Goal: Task Accomplishment & Management: Manage account settings

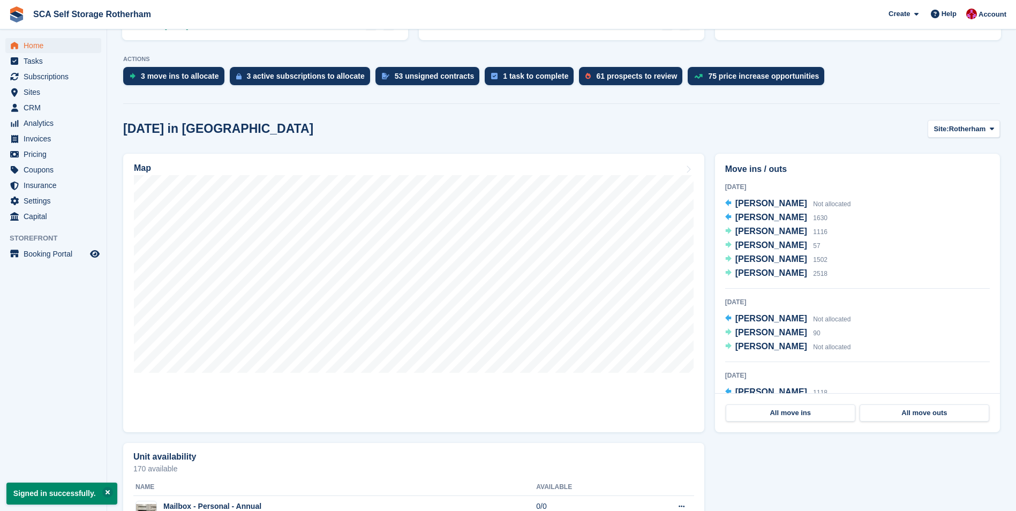
scroll to position [214, 0]
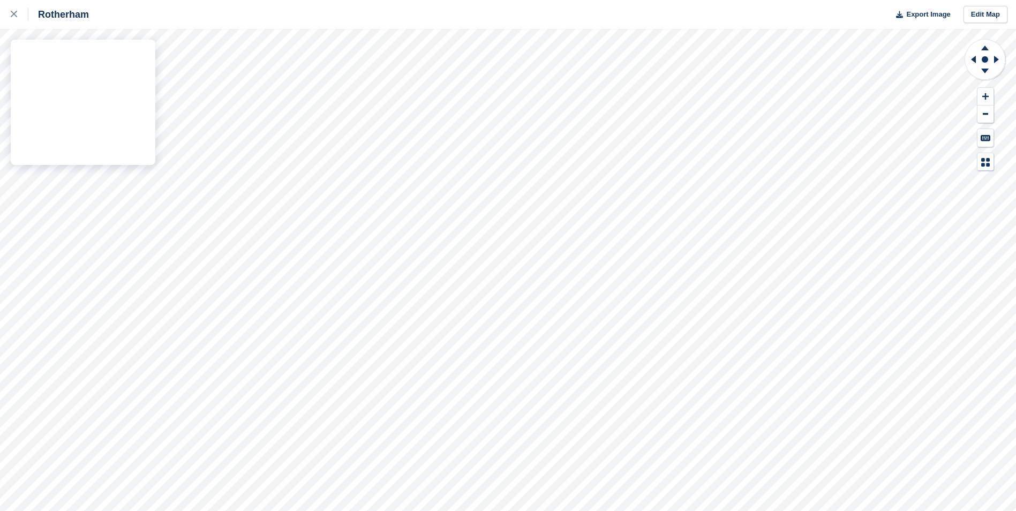
click at [125, 198] on div "Rotherham Export Image Edit Map" at bounding box center [508, 255] width 1016 height 511
click at [79, 141] on div "Rotherham Export Image Edit Map" at bounding box center [508, 255] width 1016 height 511
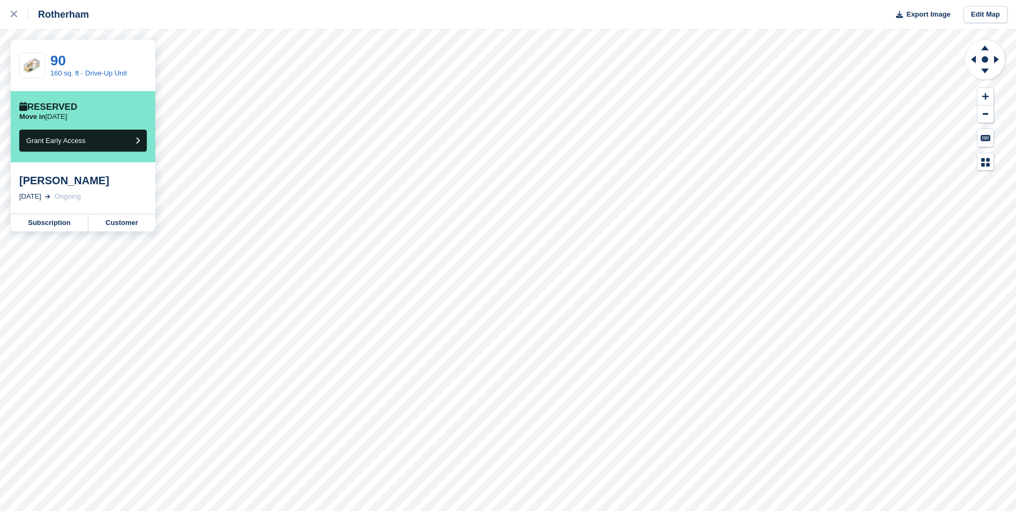
click at [71, 140] on div "Rotherham Export Image Edit Map 90 160 sq. ft - Drive-Up Unit Reserved Move in …" at bounding box center [508, 255] width 1016 height 511
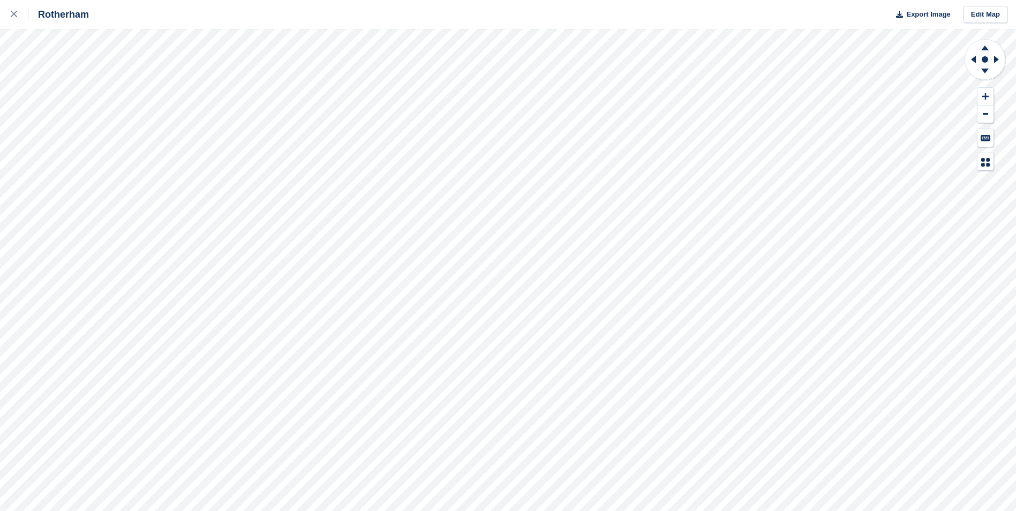
click at [127, 204] on div "Rotherham Export Image Edit Map" at bounding box center [508, 255] width 1016 height 511
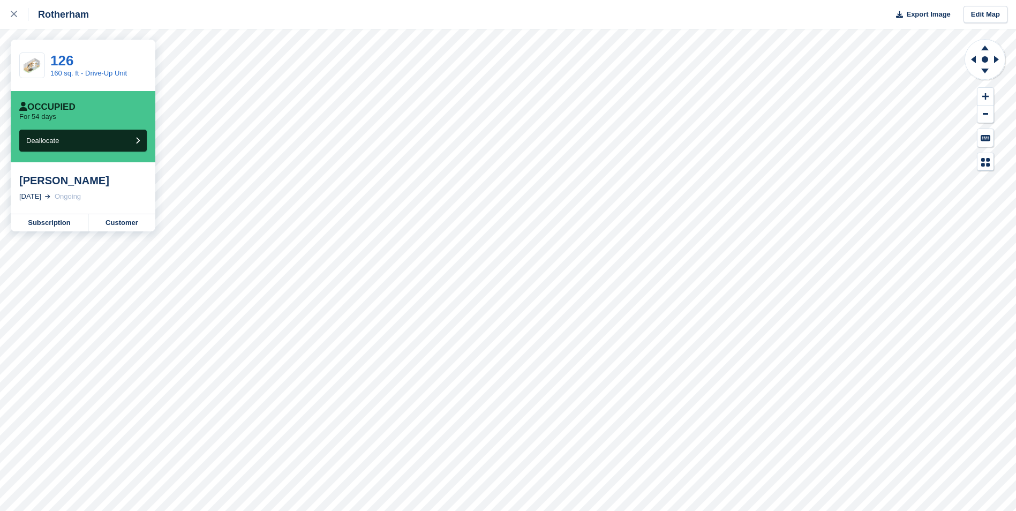
click at [133, 191] on div "Rotherham Export Image Edit Map 126 160 sq. ft - Drive-Up Unit Occupied For 54 …" at bounding box center [508, 255] width 1016 height 511
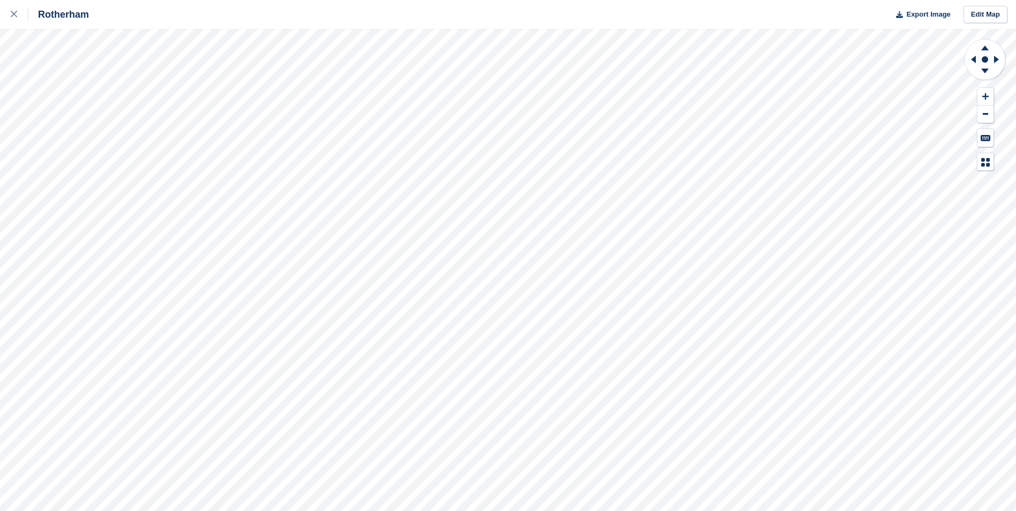
click at [73, 140] on div "Rotherham Export Image Edit Map" at bounding box center [508, 255] width 1016 height 511
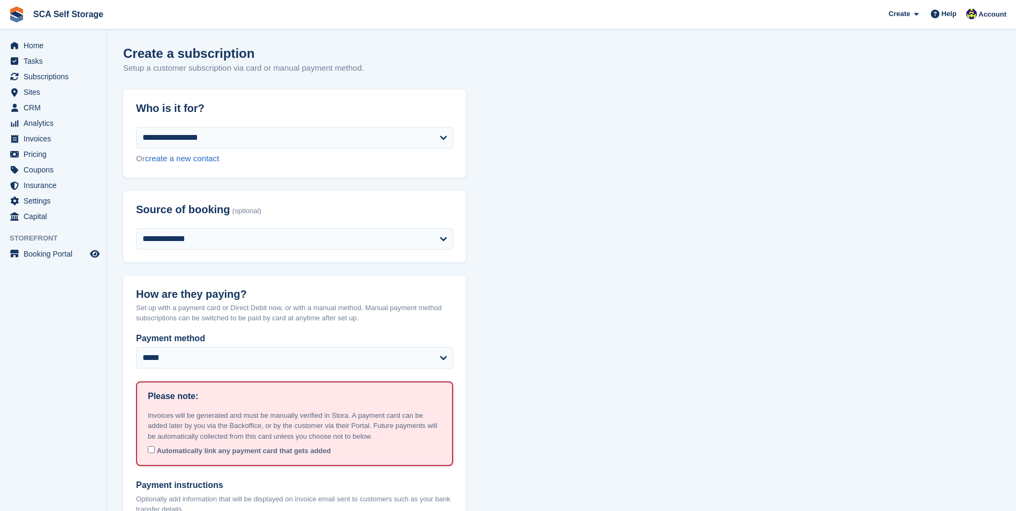
select select "****"
drag, startPoint x: 0, startPoint y: 0, endPoint x: 58, endPoint y: 45, distance: 73.3
click at [58, 45] on span "Home" at bounding box center [56, 45] width 64 height 15
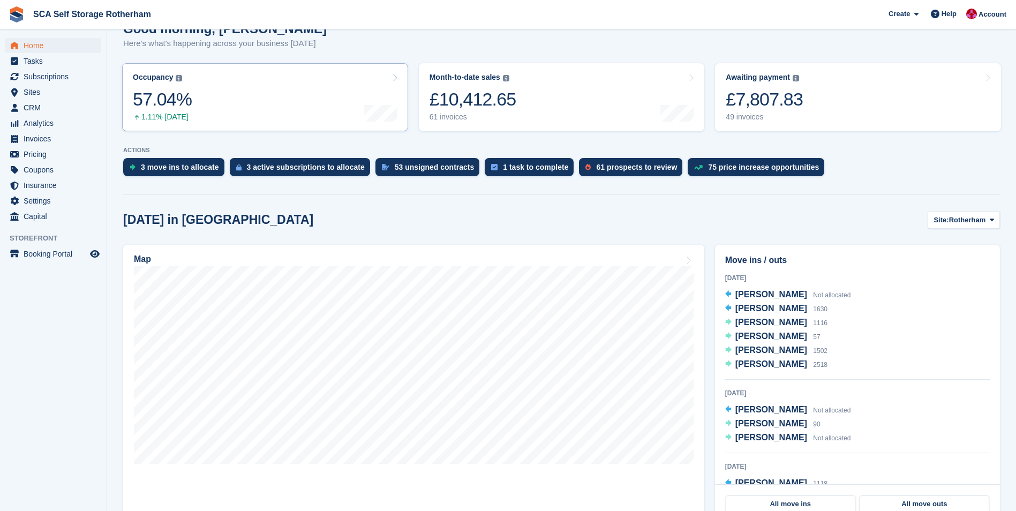
scroll to position [268, 0]
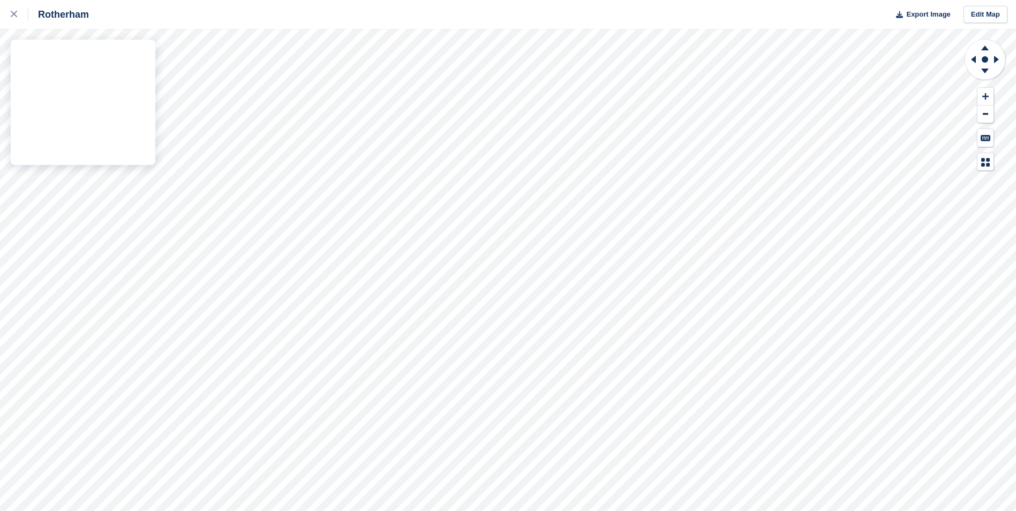
click at [122, 198] on div "Rotherham Export Image Edit Map" at bounding box center [508, 255] width 1016 height 511
click at [121, 198] on div "Rotherham Export Image Edit Map" at bounding box center [508, 255] width 1016 height 511
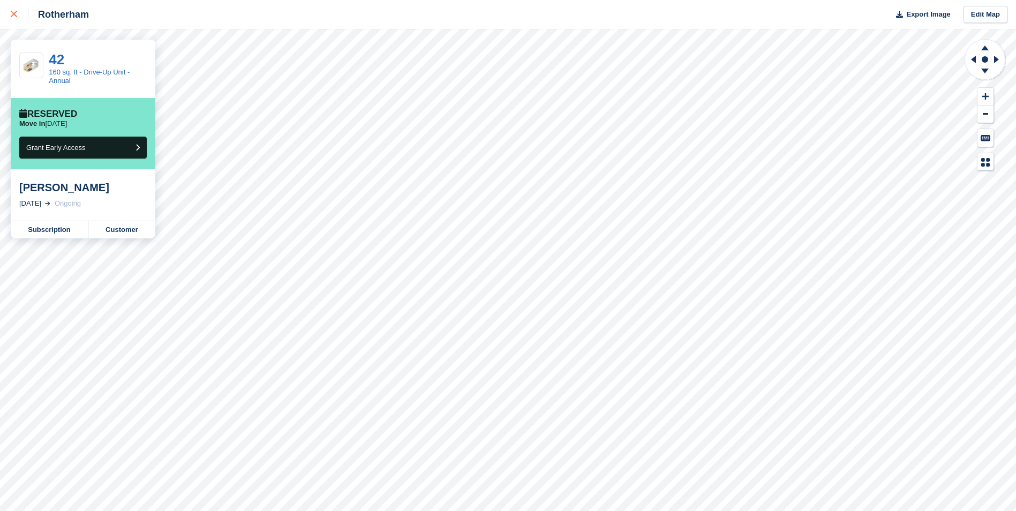
click at [22, 15] on div at bounding box center [20, 14] width 18 height 13
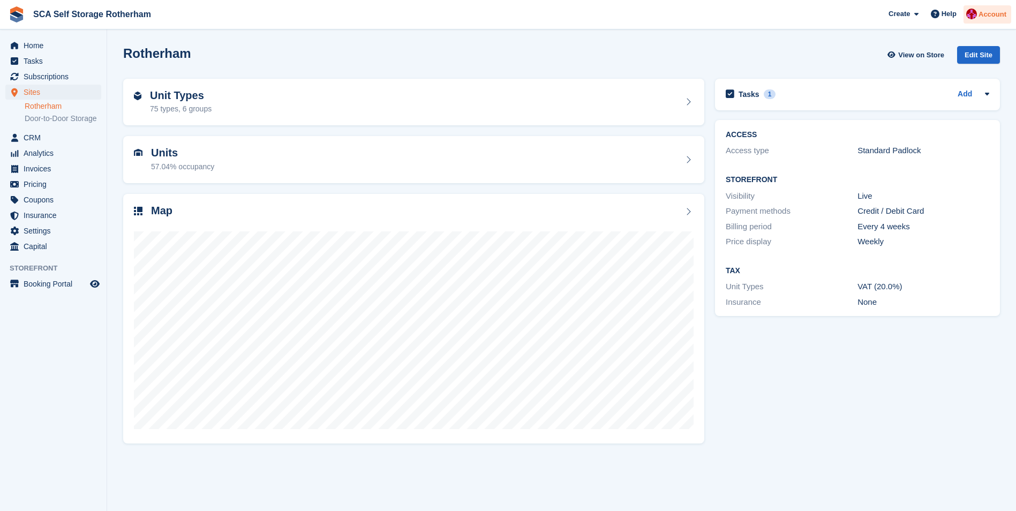
click at [972, 19] on div at bounding box center [971, 16] width 11 height 14
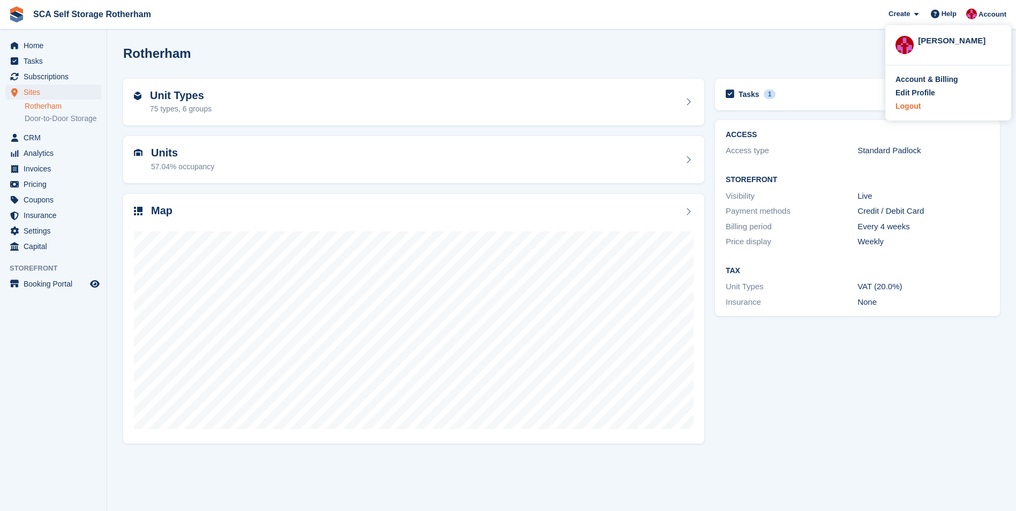
click at [910, 107] on div "Logout" at bounding box center [908, 106] width 25 height 11
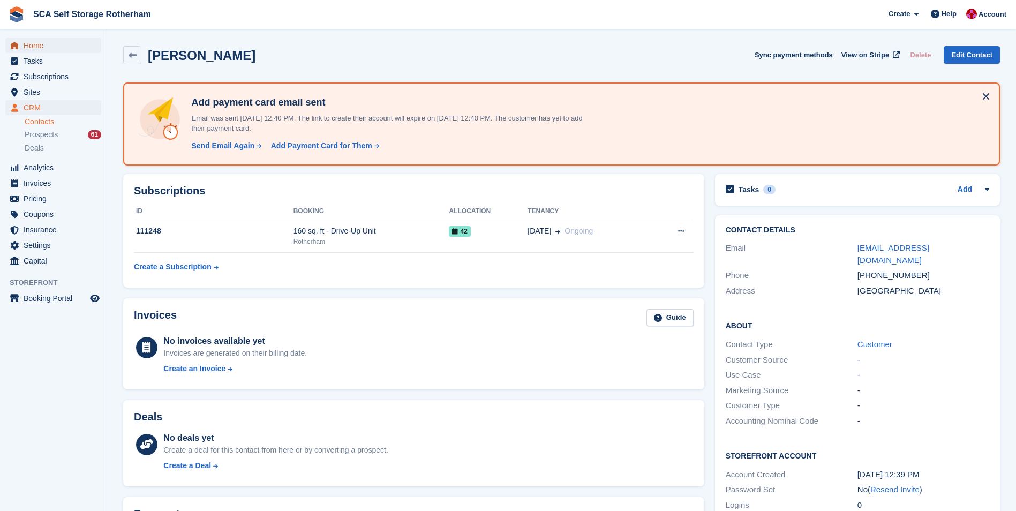
click at [45, 48] on span "Home" at bounding box center [56, 45] width 64 height 15
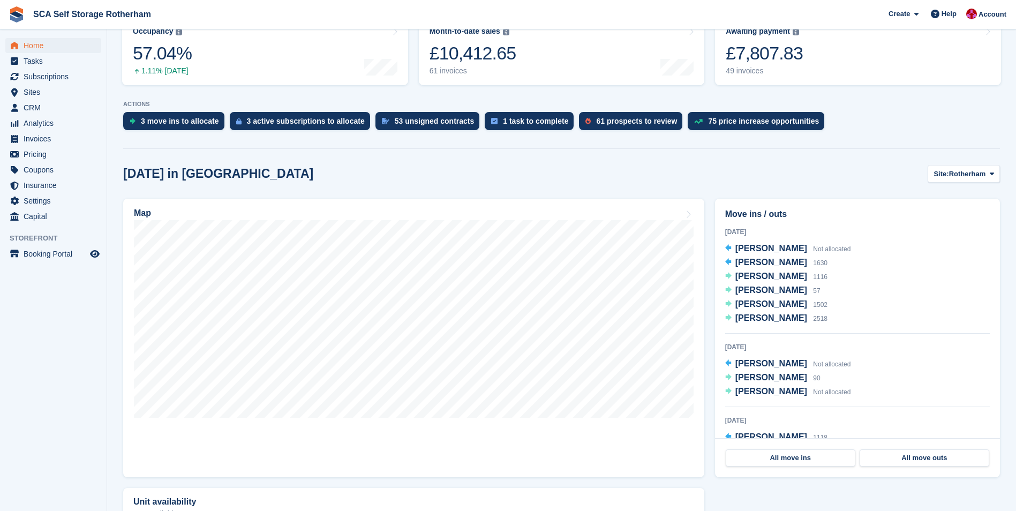
scroll to position [161, 0]
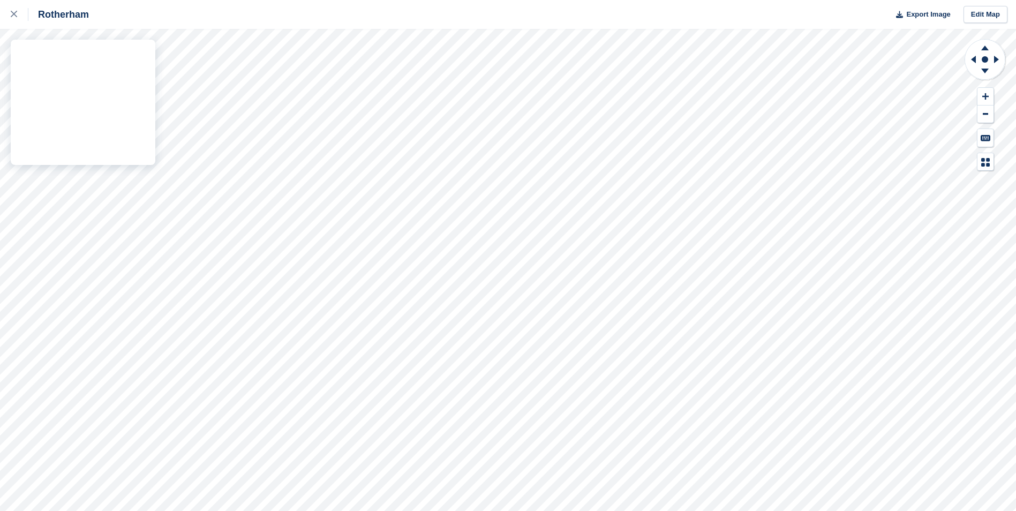
click at [123, 198] on div "Rotherham Export Image Edit Map" at bounding box center [508, 255] width 1016 height 511
click at [19, 16] on div at bounding box center [20, 14] width 18 height 13
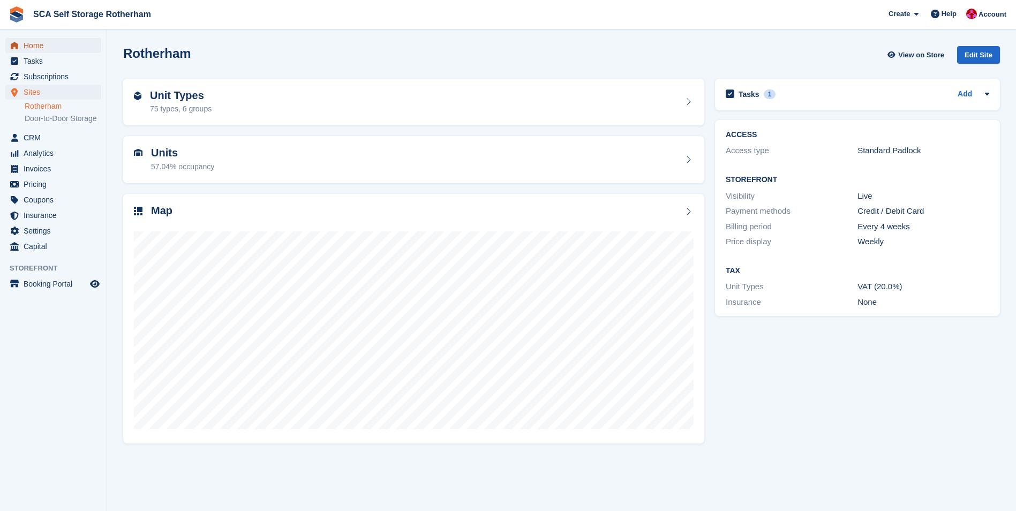
click at [61, 44] on span "Home" at bounding box center [56, 45] width 64 height 15
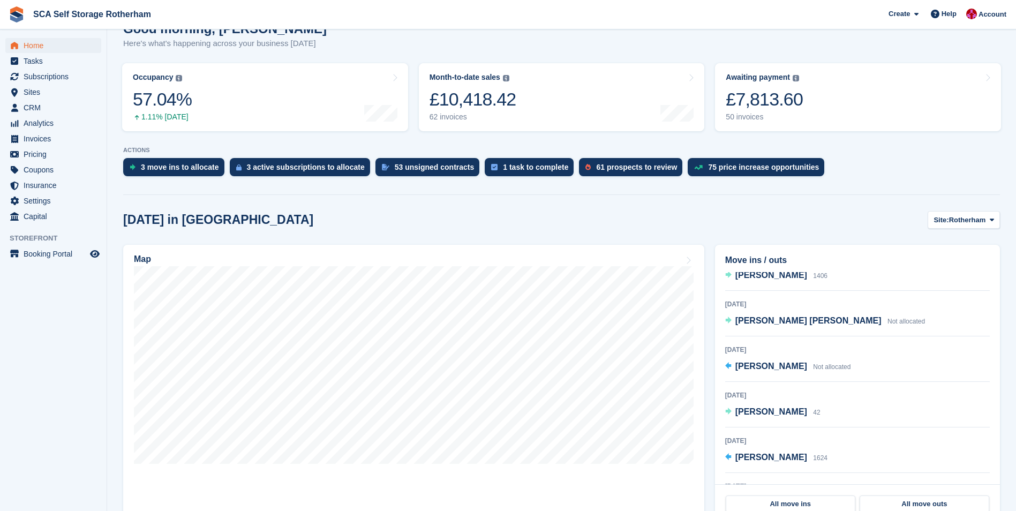
scroll to position [268, 0]
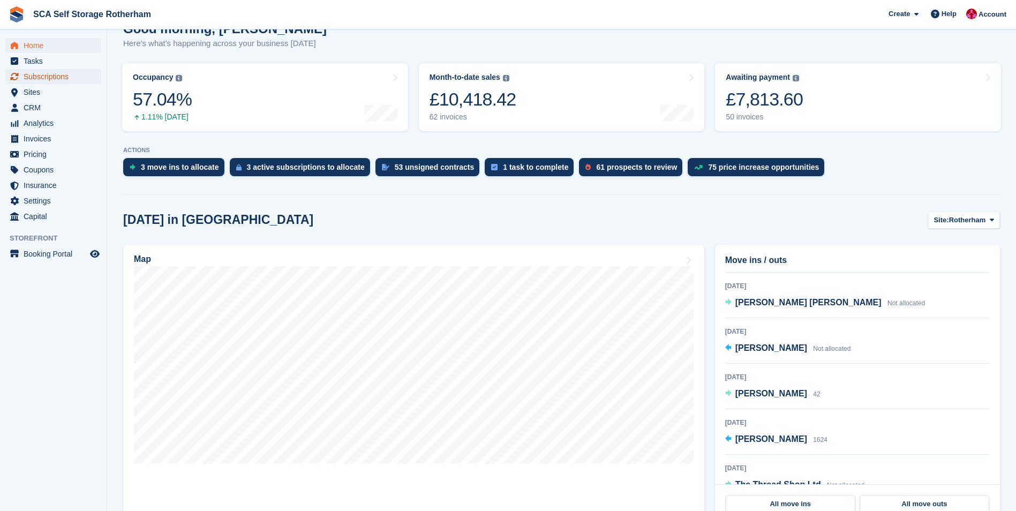
click at [60, 78] on span "Subscriptions" at bounding box center [56, 76] width 64 height 15
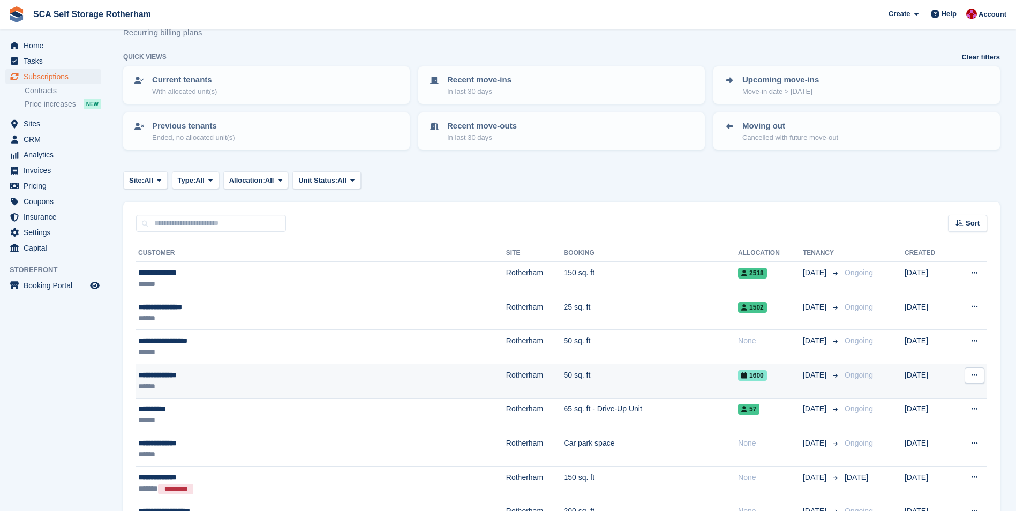
scroll to position [54, 0]
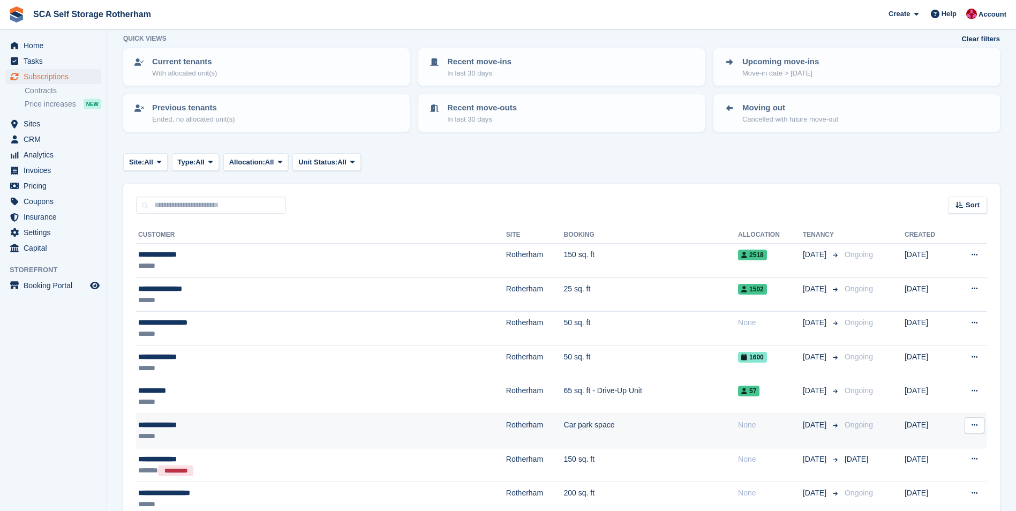
click at [243, 438] on div "******" at bounding box center [256, 436] width 236 height 11
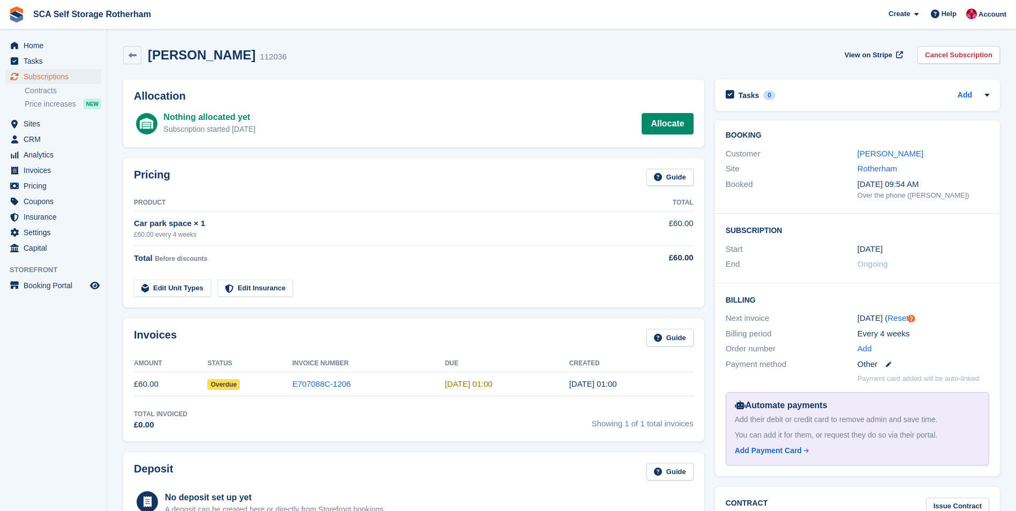
click at [866, 250] on time "[DATE]" at bounding box center [870, 249] width 25 height 12
click at [883, 153] on link "[PERSON_NAME]" at bounding box center [891, 153] width 66 height 9
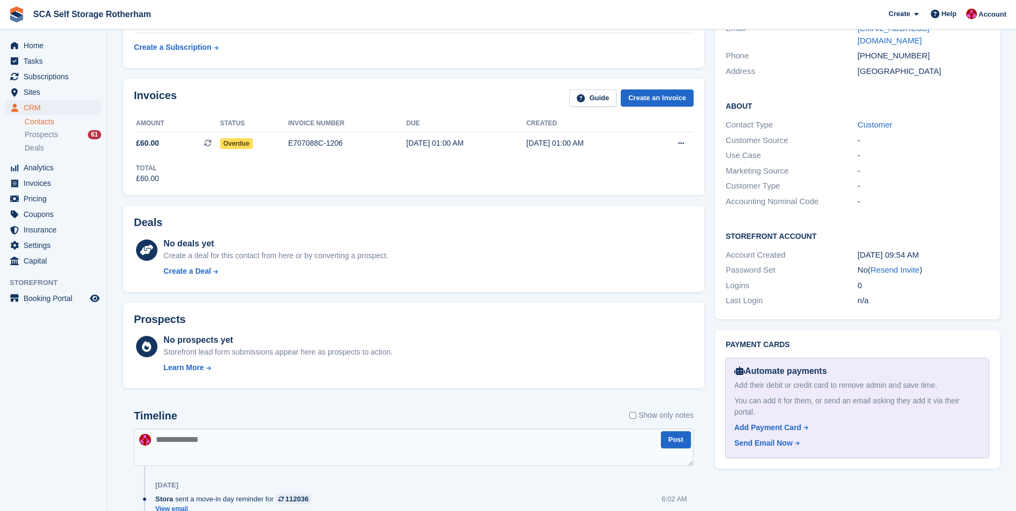
scroll to position [214, 0]
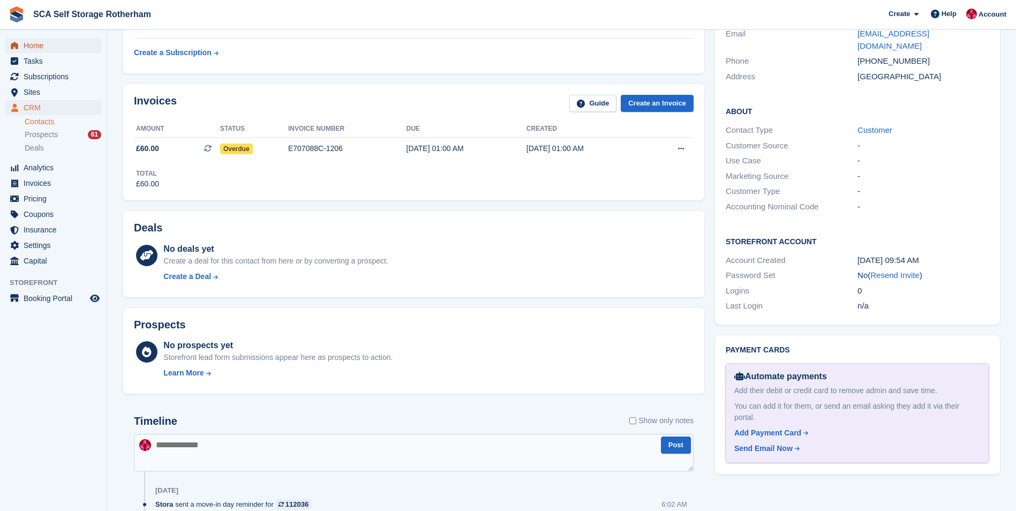
click at [62, 46] on span "Home" at bounding box center [56, 45] width 64 height 15
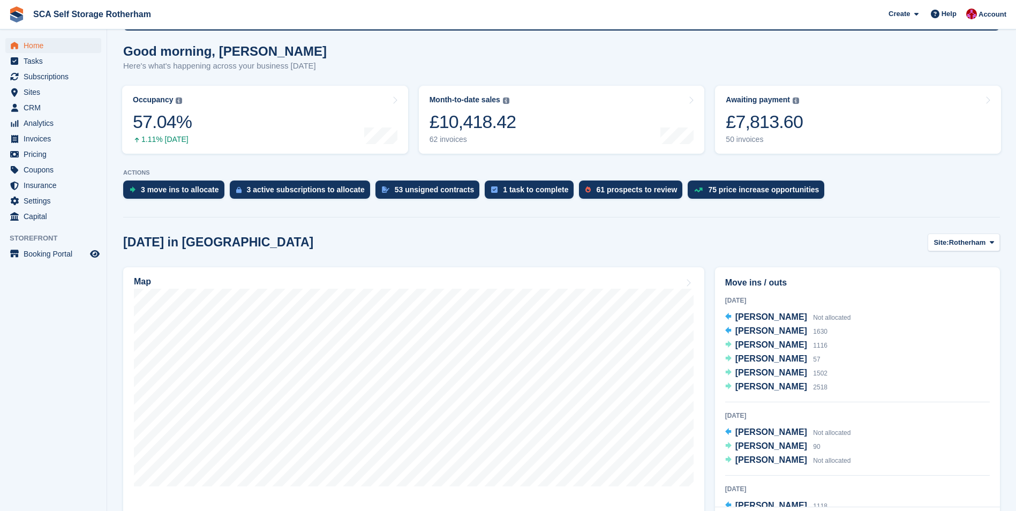
scroll to position [107, 0]
